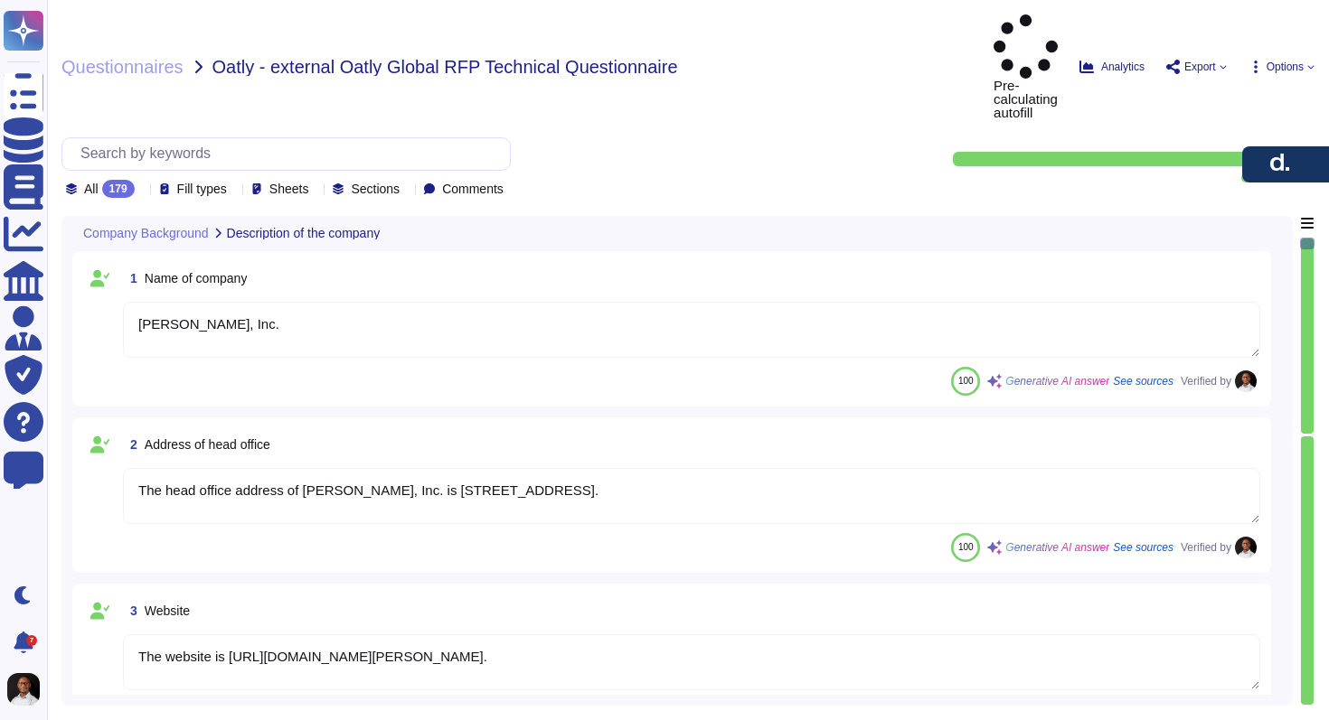
type textarea "Deel, Inc."
type textarea "The head office address of Deel, Inc. is 425 1st Street, Unit 1502, San Francis…"
type textarea "The website is https://www.deel.com/."
type textarea "- Name: Patric Cederborg - Title: Senior Account Executive - Phone Number: +393…"
type textarea "Yes, our platform was originally developed in-house by Deel when the company wa…"
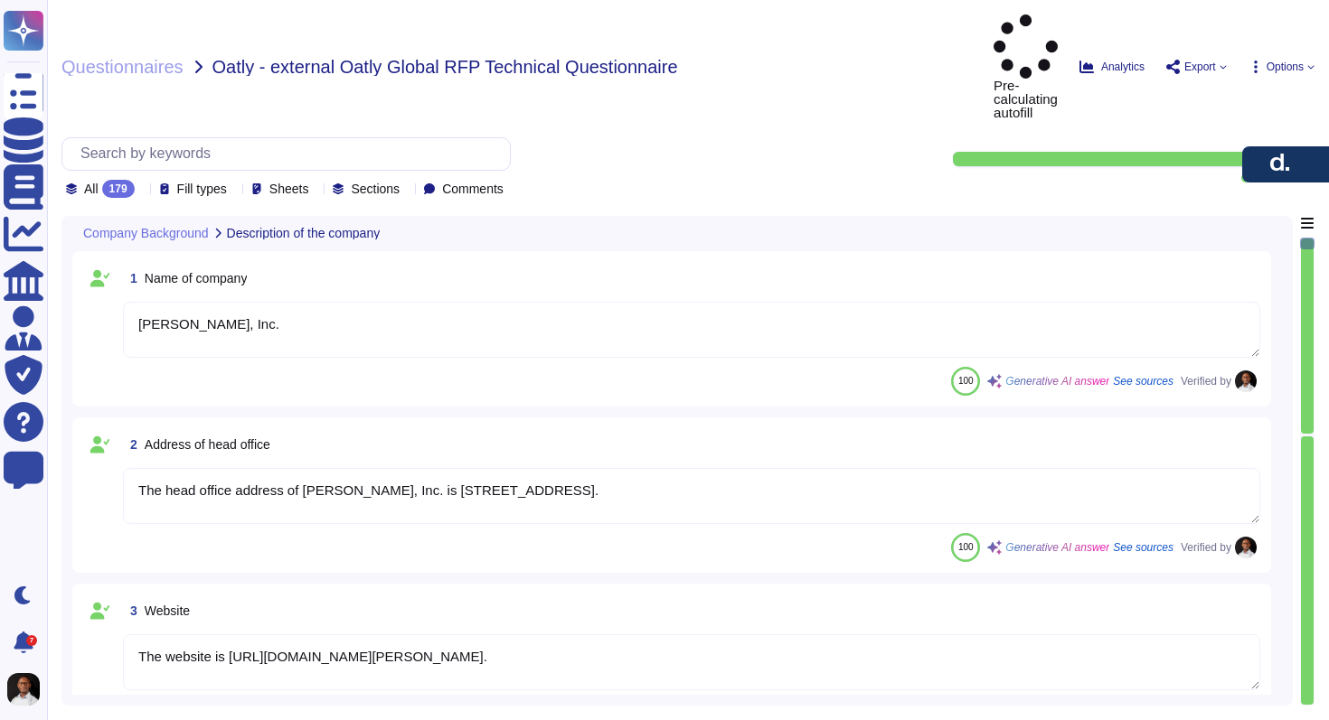
type textarea "Deel is a leading global payroll and compliance provider founded in 2019 by Ale…"
click at [138, 58] on span "Questionnaires" at bounding box center [122, 67] width 122 height 18
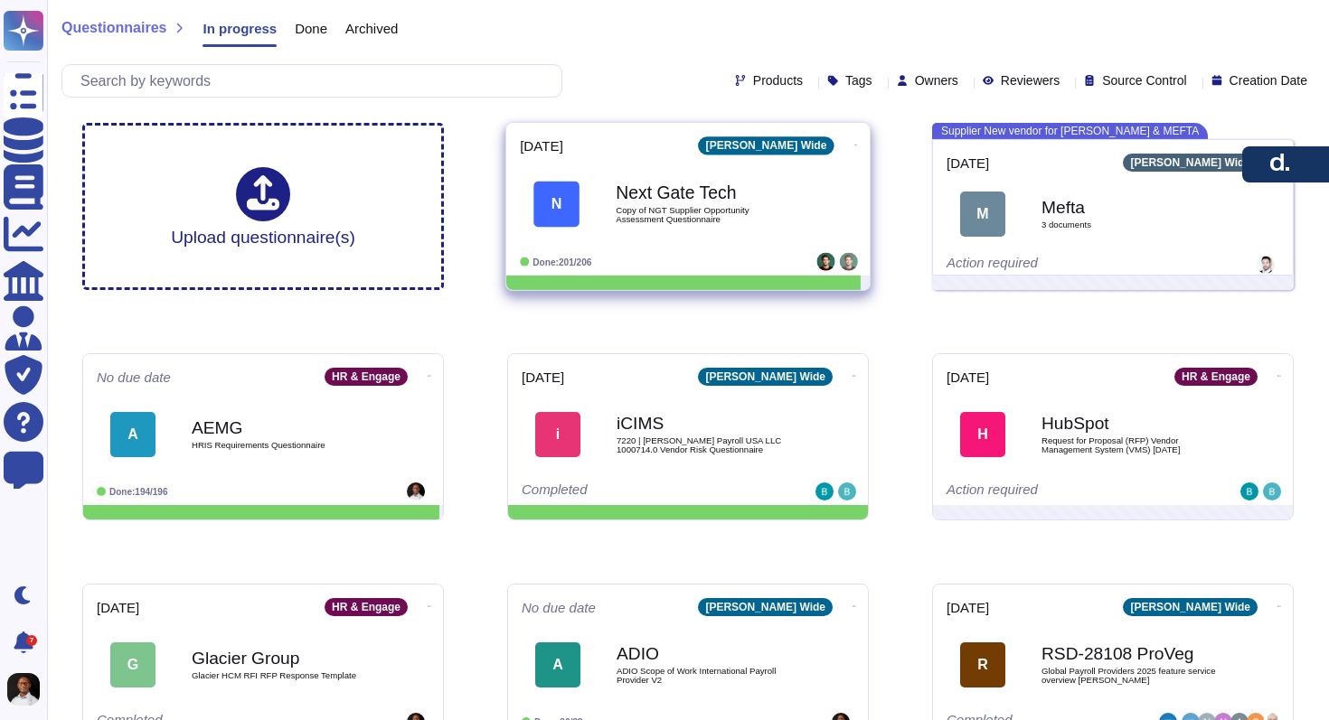
click at [766, 276] on div at bounding box center [683, 283] width 354 height 14
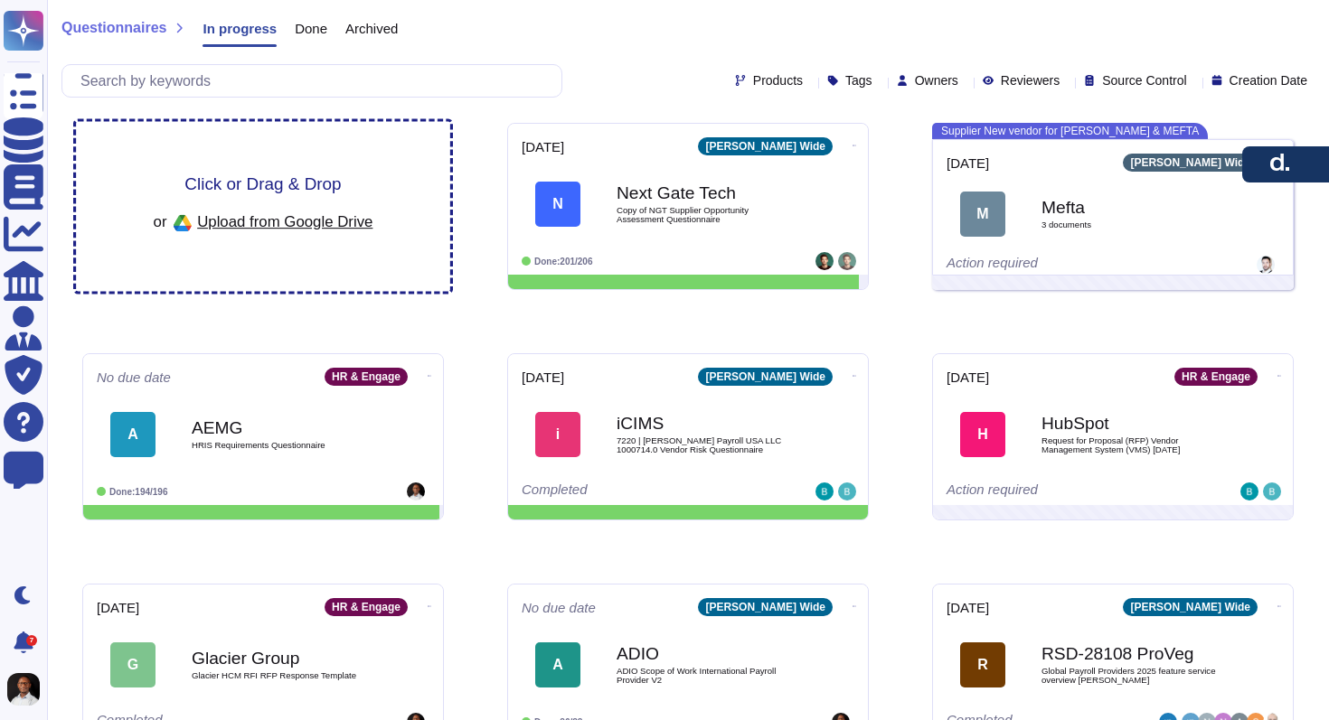
click at [260, 229] on span "Upload from Google Drive" at bounding box center [284, 221] width 175 height 16
click at [261, 180] on span "Click or Drag & Drop" at bounding box center [262, 183] width 156 height 17
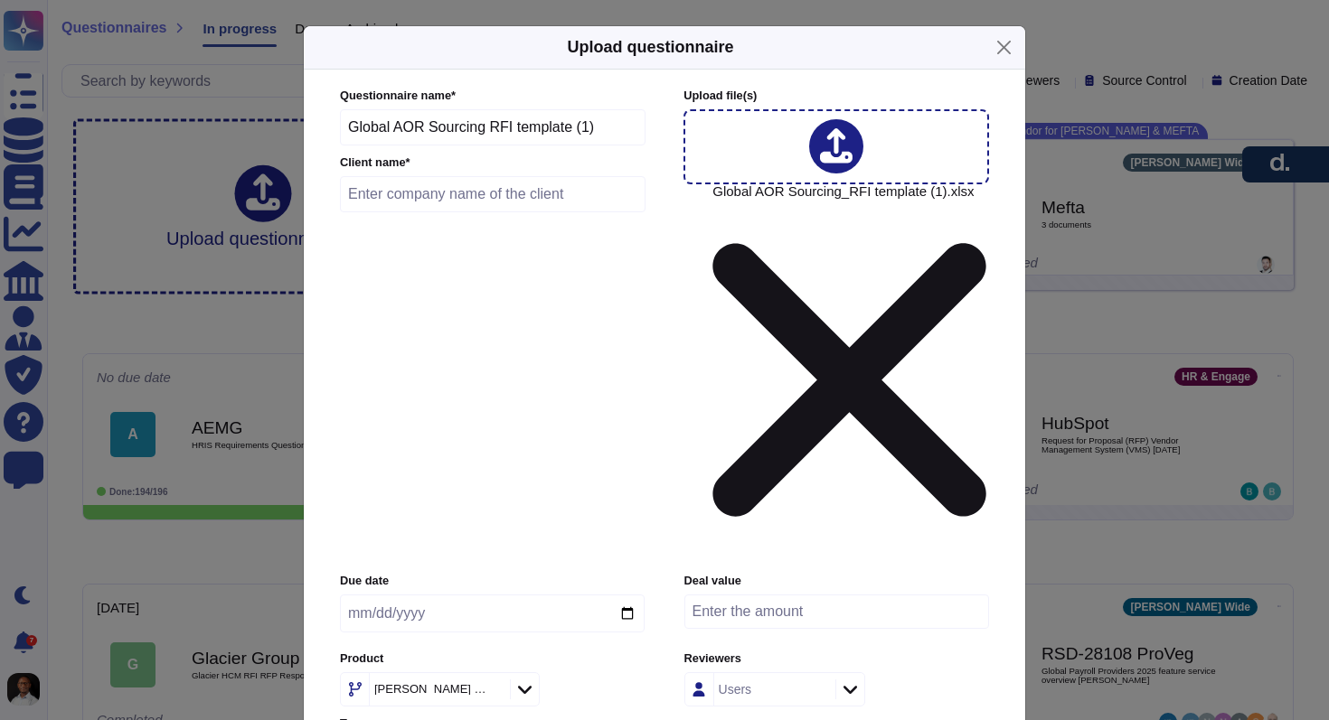
type input "i"
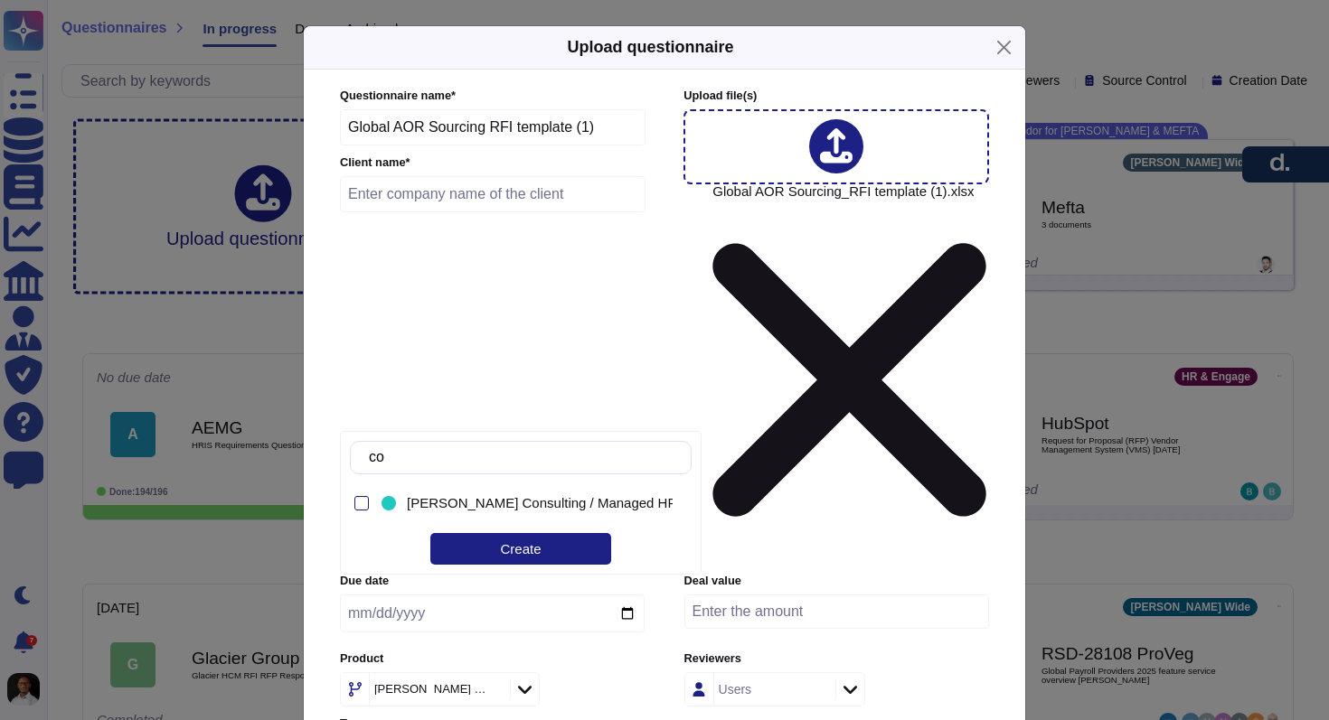
type input "c"
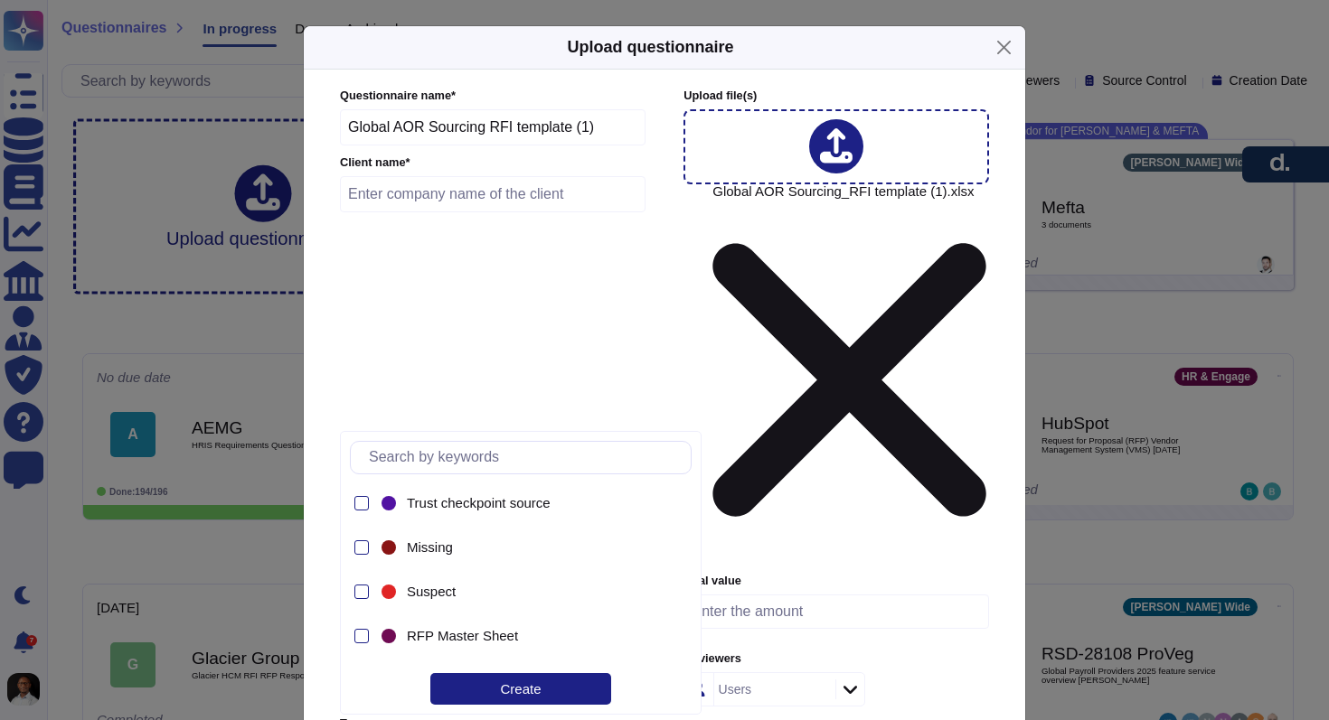
click at [518, 686] on icon at bounding box center [525, 690] width 14 height 8
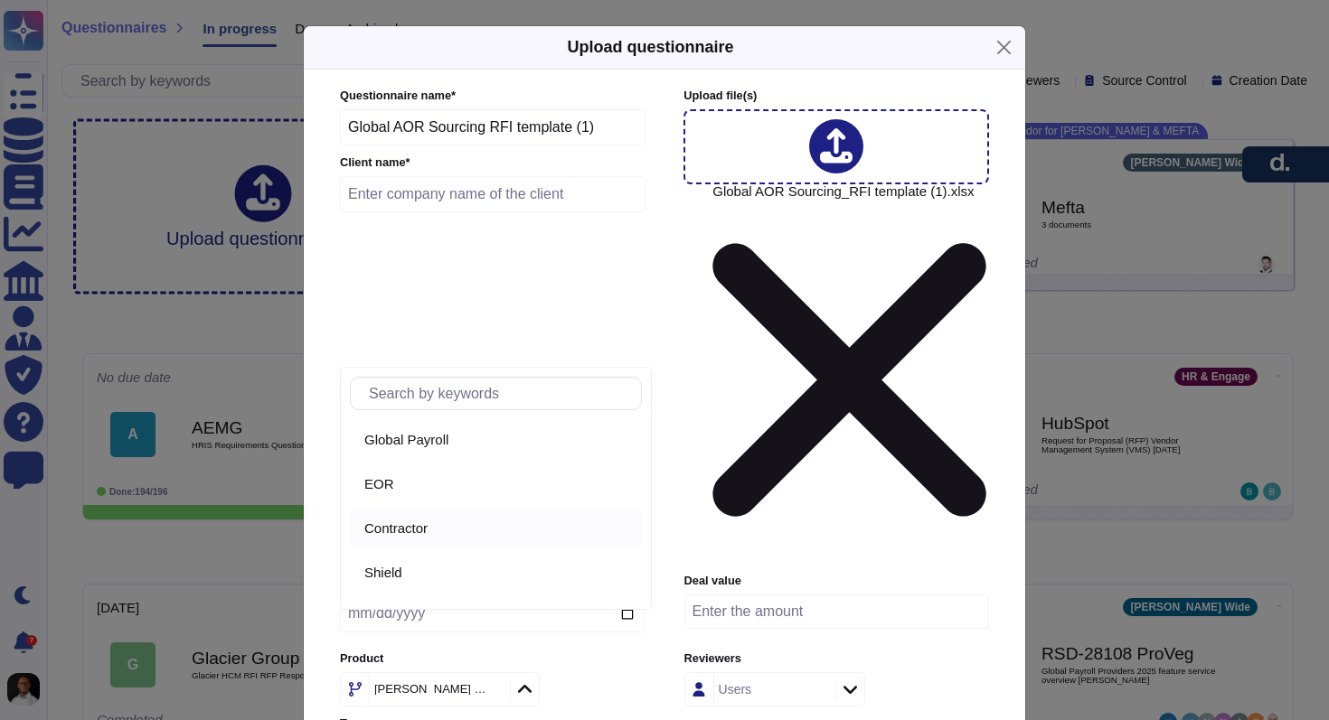
click at [428, 532] on span "Contractor" at bounding box center [395, 529] width 63 height 16
click at [449, 595] on input "date" at bounding box center [492, 614] width 305 height 38
type input "[DATE]"
click at [493, 199] on input "text" at bounding box center [493, 194] width 306 height 36
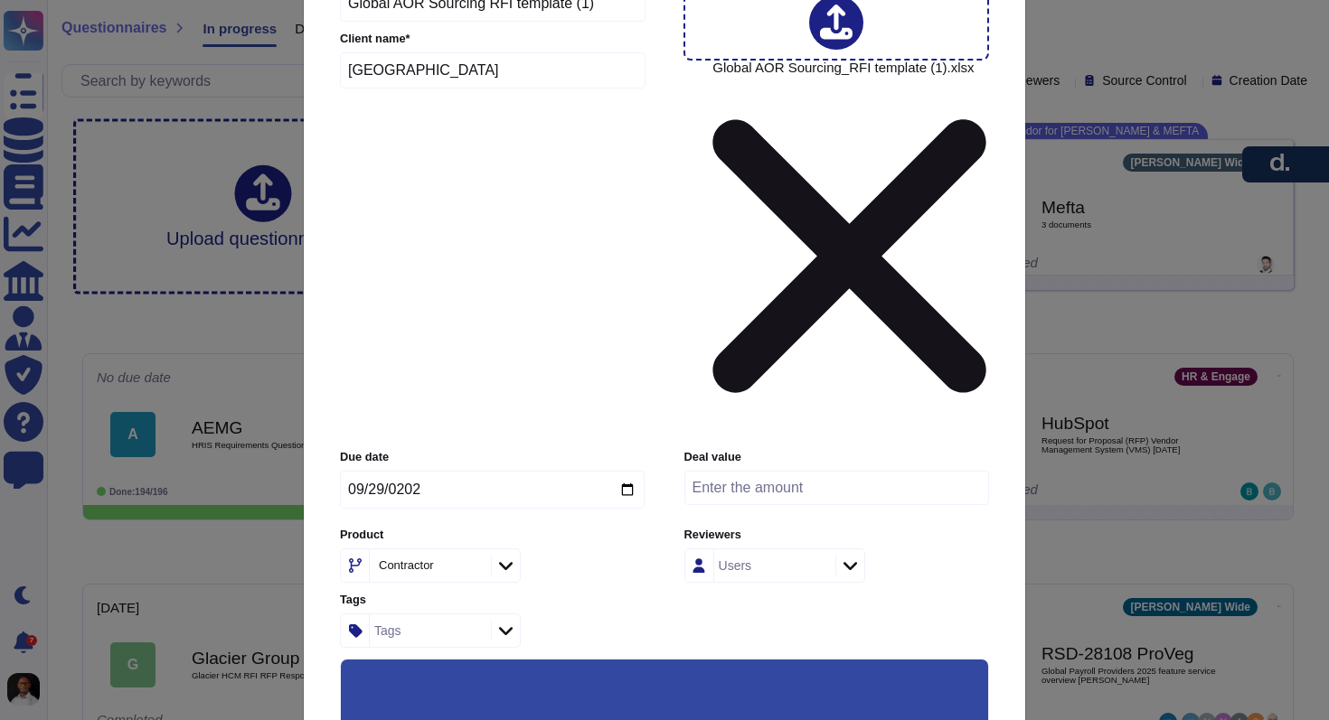
scroll to position [188, 0]
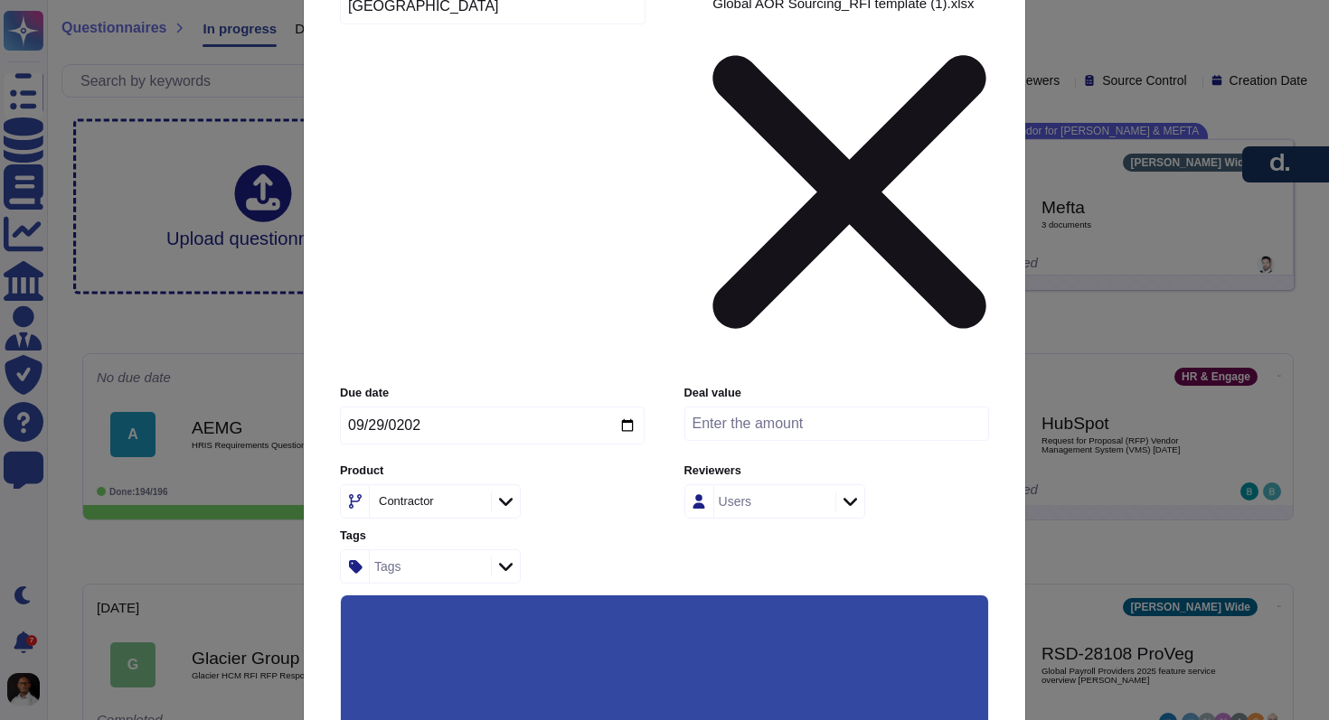
type input "[GEOGRAPHIC_DATA]"
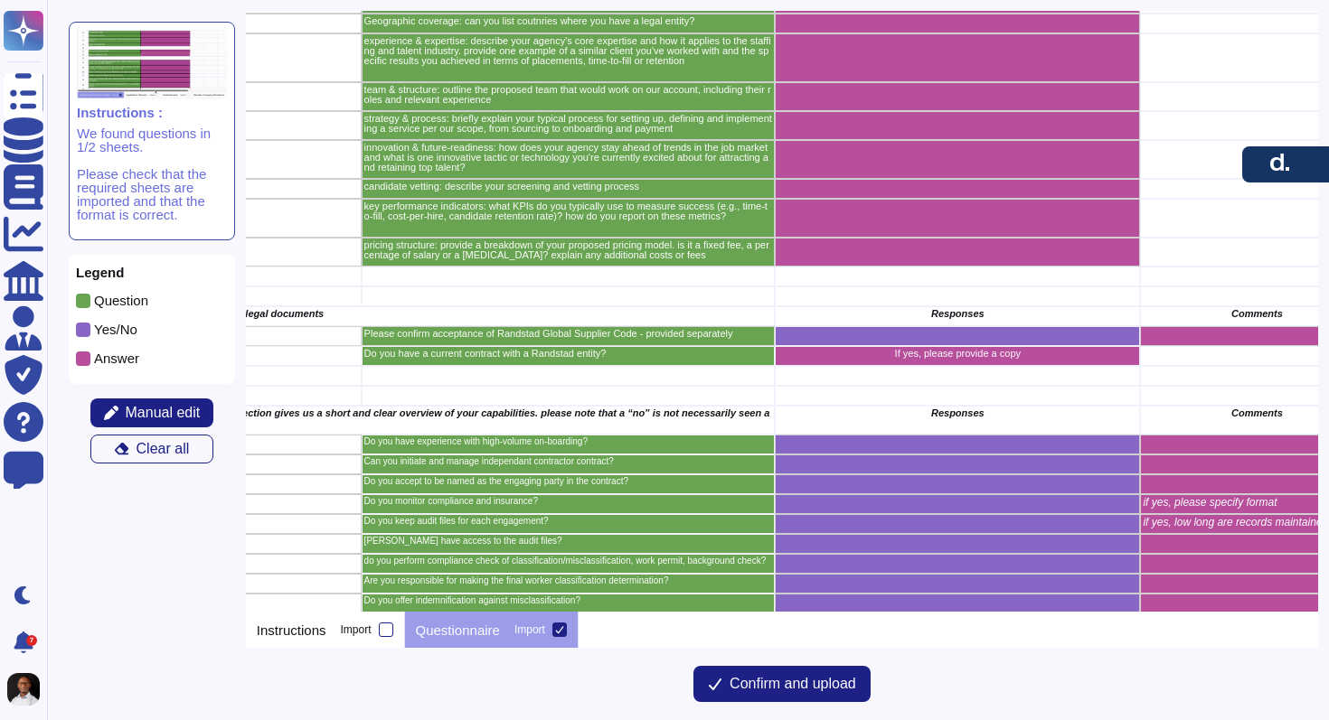
scroll to position [0, 233]
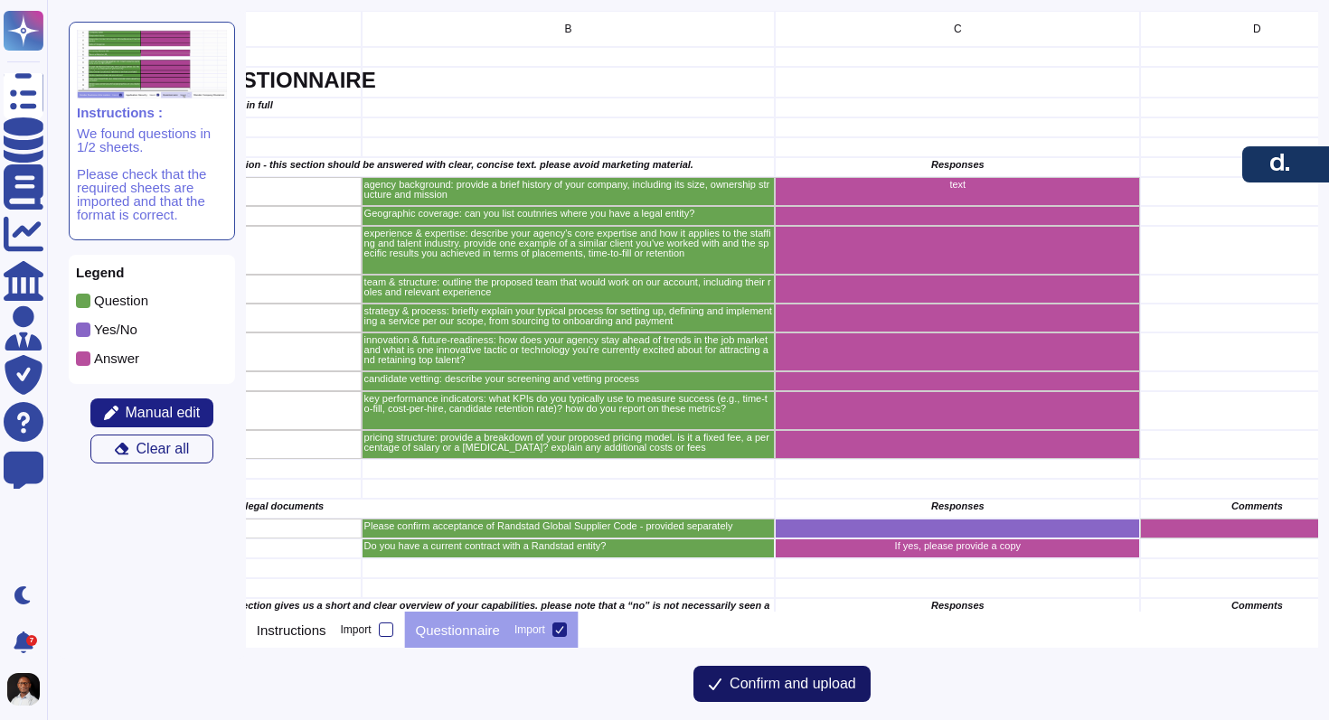
click at [795, 681] on span "Confirm and upload" at bounding box center [792, 684] width 127 height 14
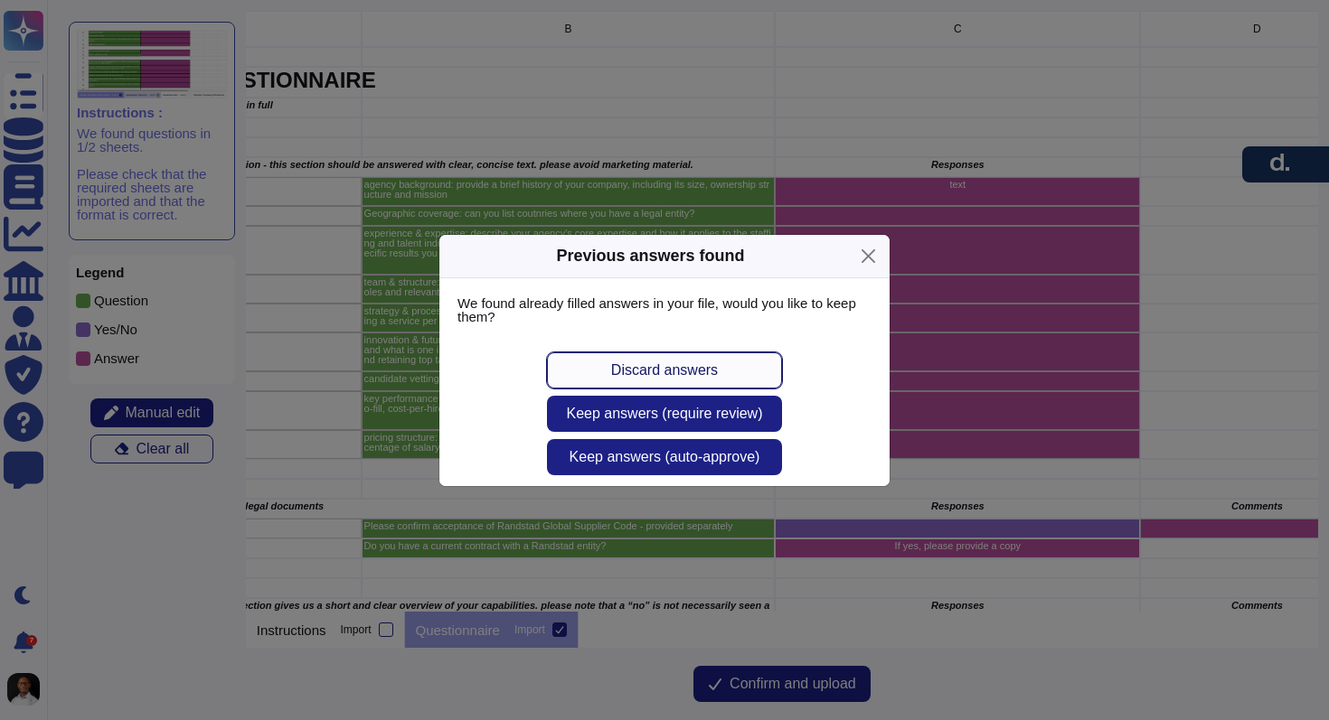
click at [677, 363] on span "Discard answers" at bounding box center [664, 370] width 107 height 14
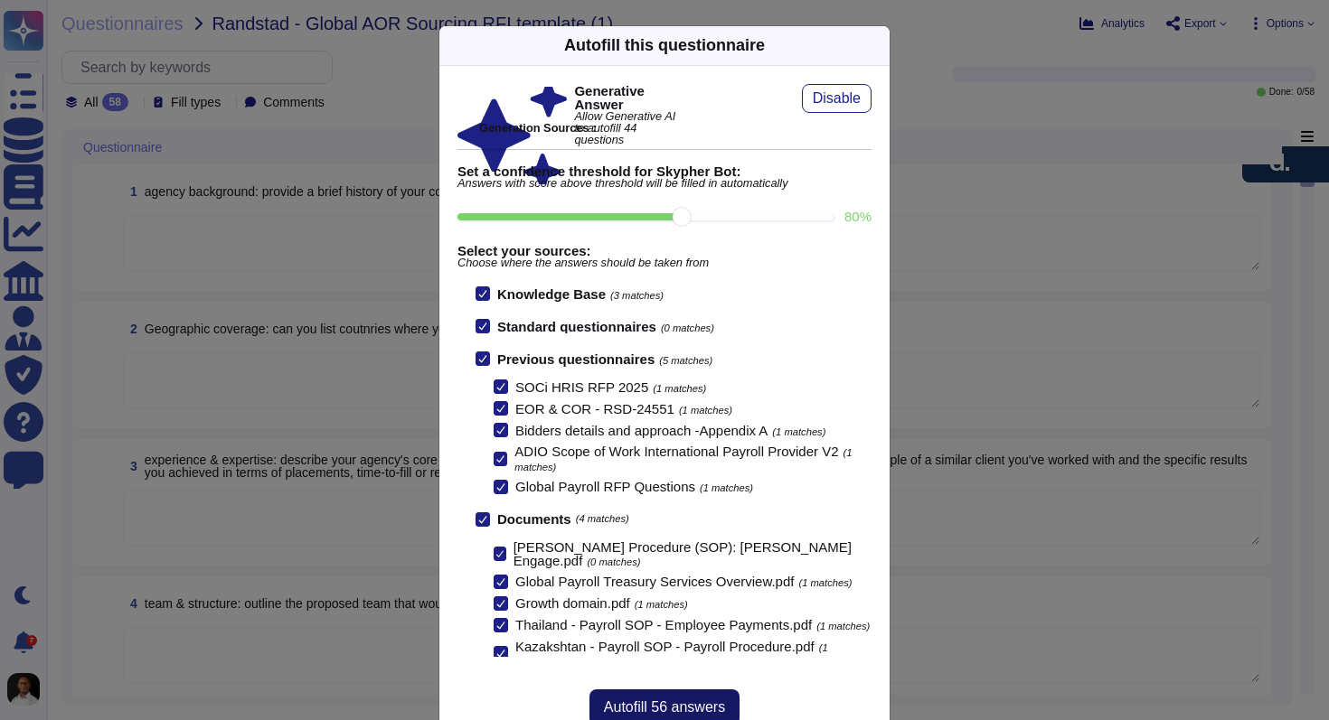
click at [686, 709] on span "Autofill 56 answers" at bounding box center [664, 708] width 121 height 14
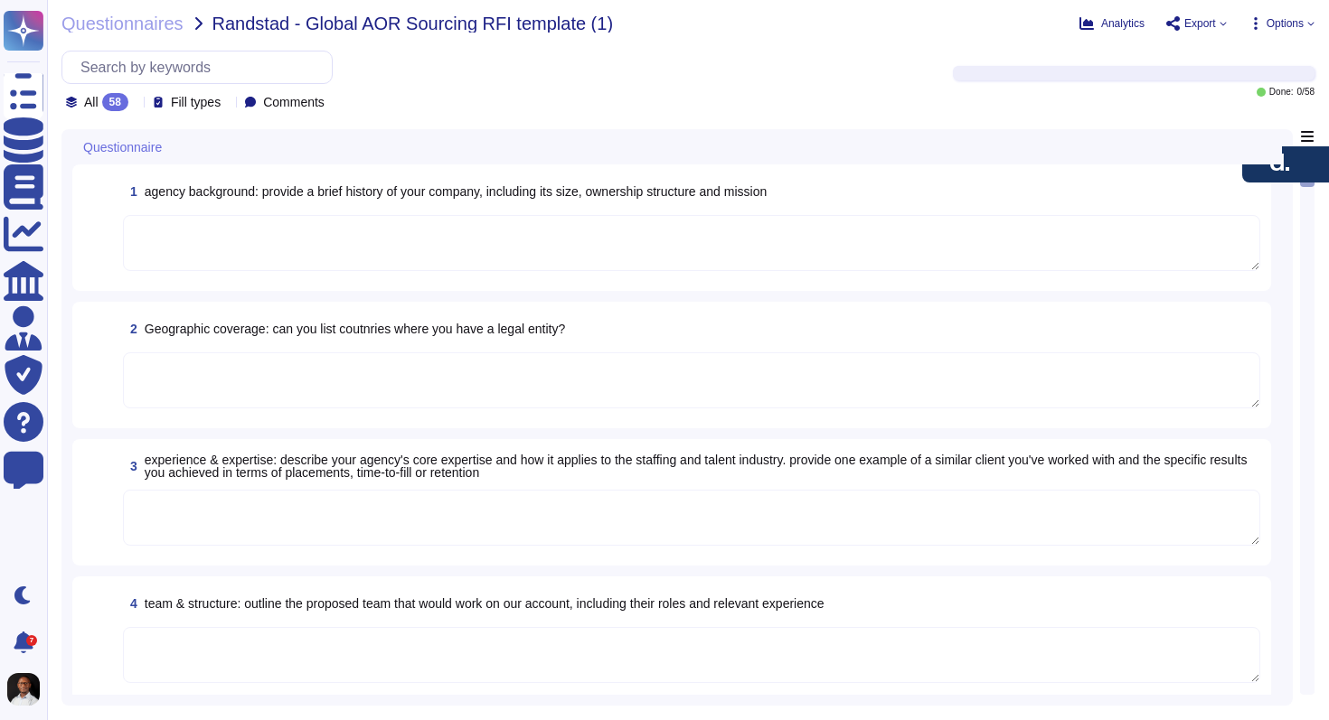
type textarea "[PERSON_NAME] was founded in [DATE] by [PERSON_NAME] and [PERSON_NAME] with the…"
type textarea "[PERSON_NAME] has a physical presence and legal entities in the following count…"
type textarea "[PERSON_NAME] core expertise lies in providing comprehensive global compliance …"
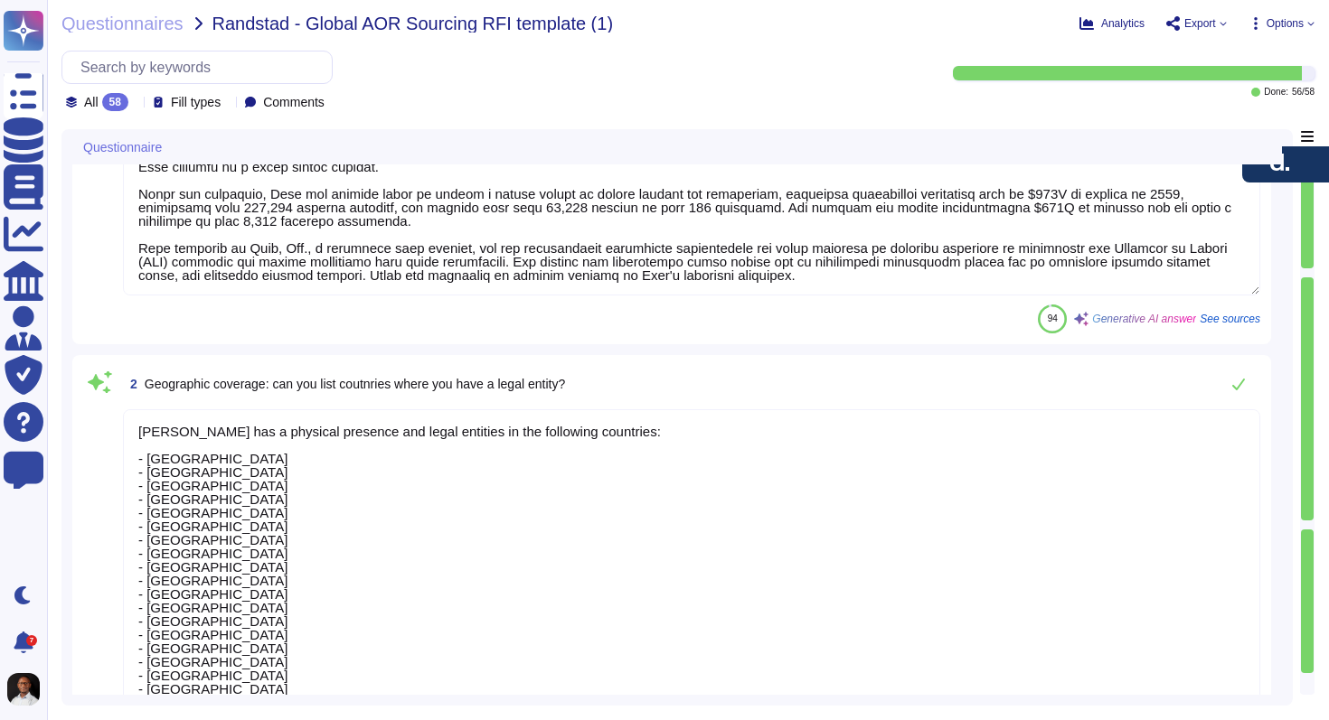
type textarea "The proposed team structure for your account includes the following roles: 1. O…"
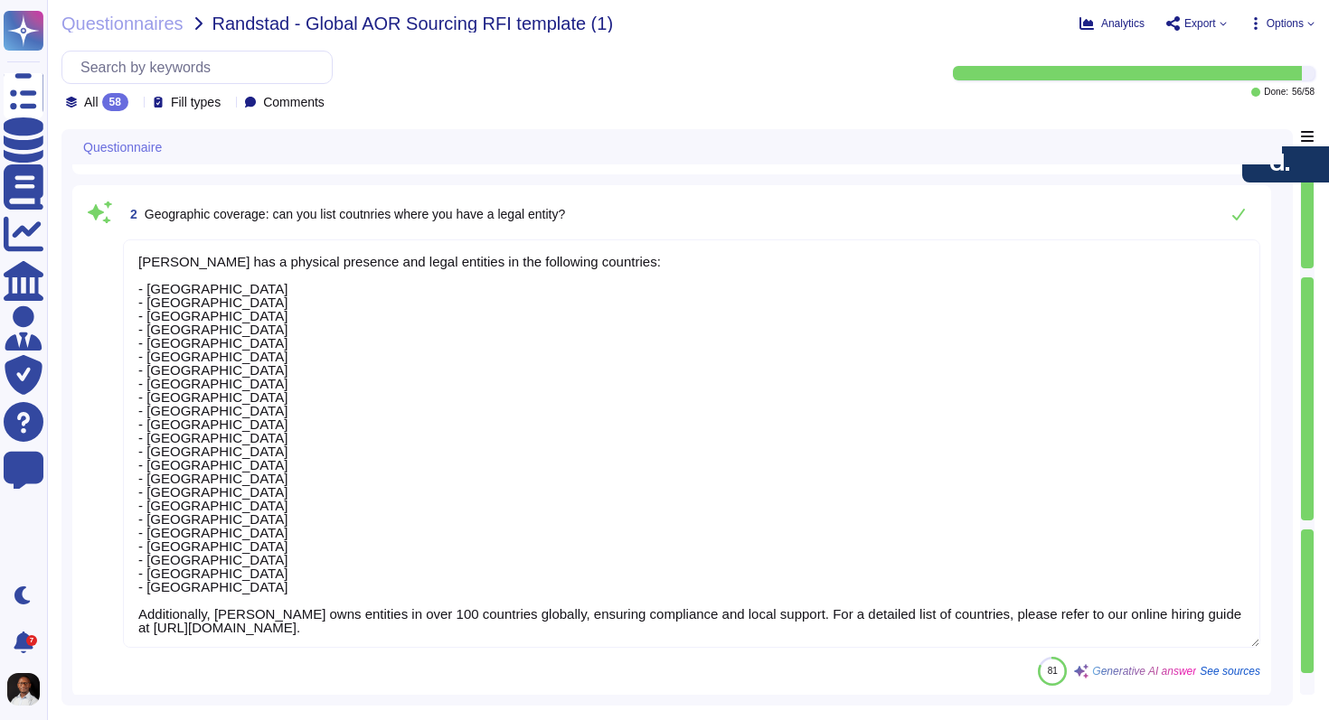
scroll to position [2, 0]
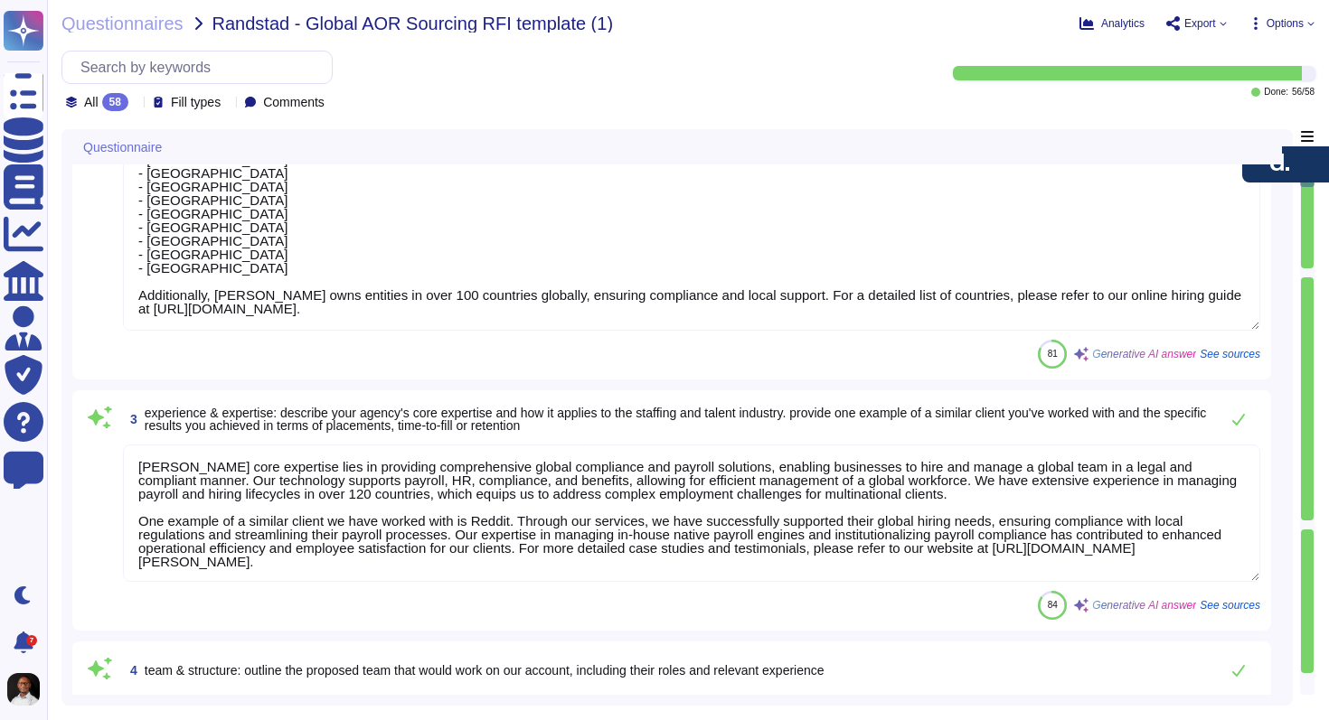
type textarea "1. Sales Handover to Implementation Manager: Once the sales process is complete…"
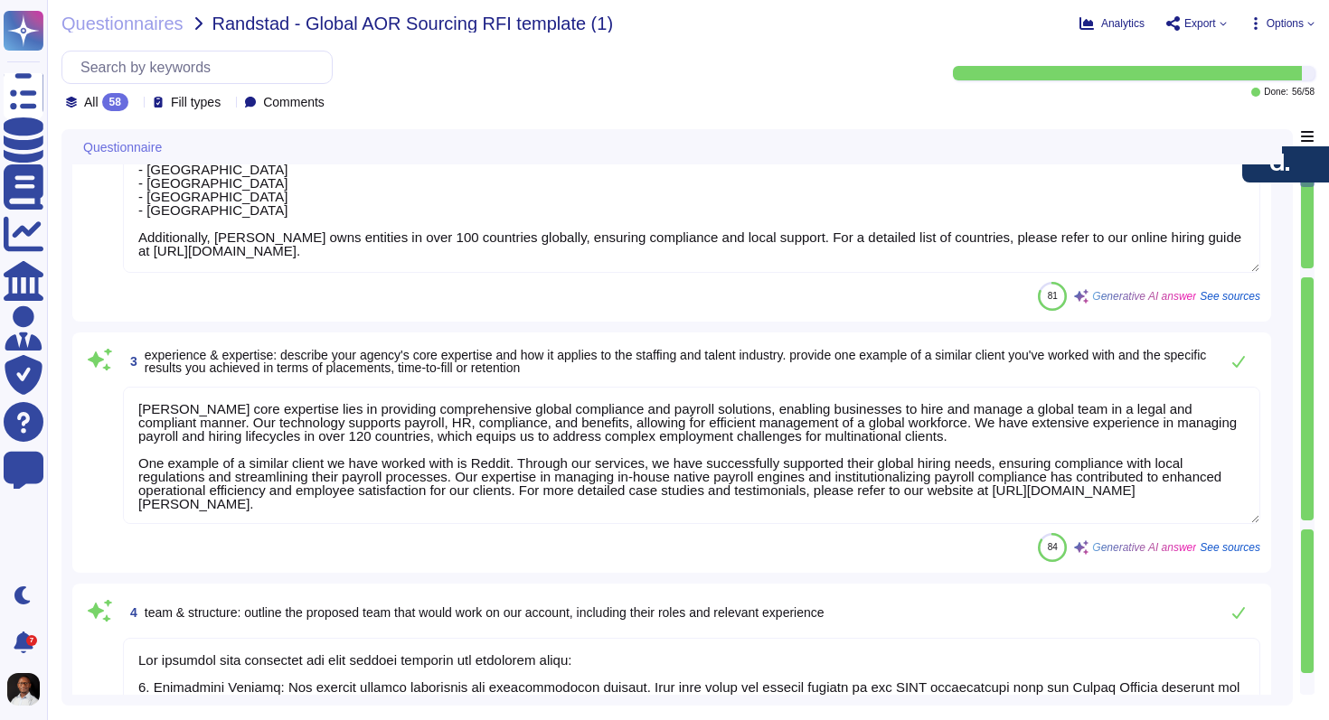
scroll to position [624, 0]
